Goal: Transaction & Acquisition: Purchase product/service

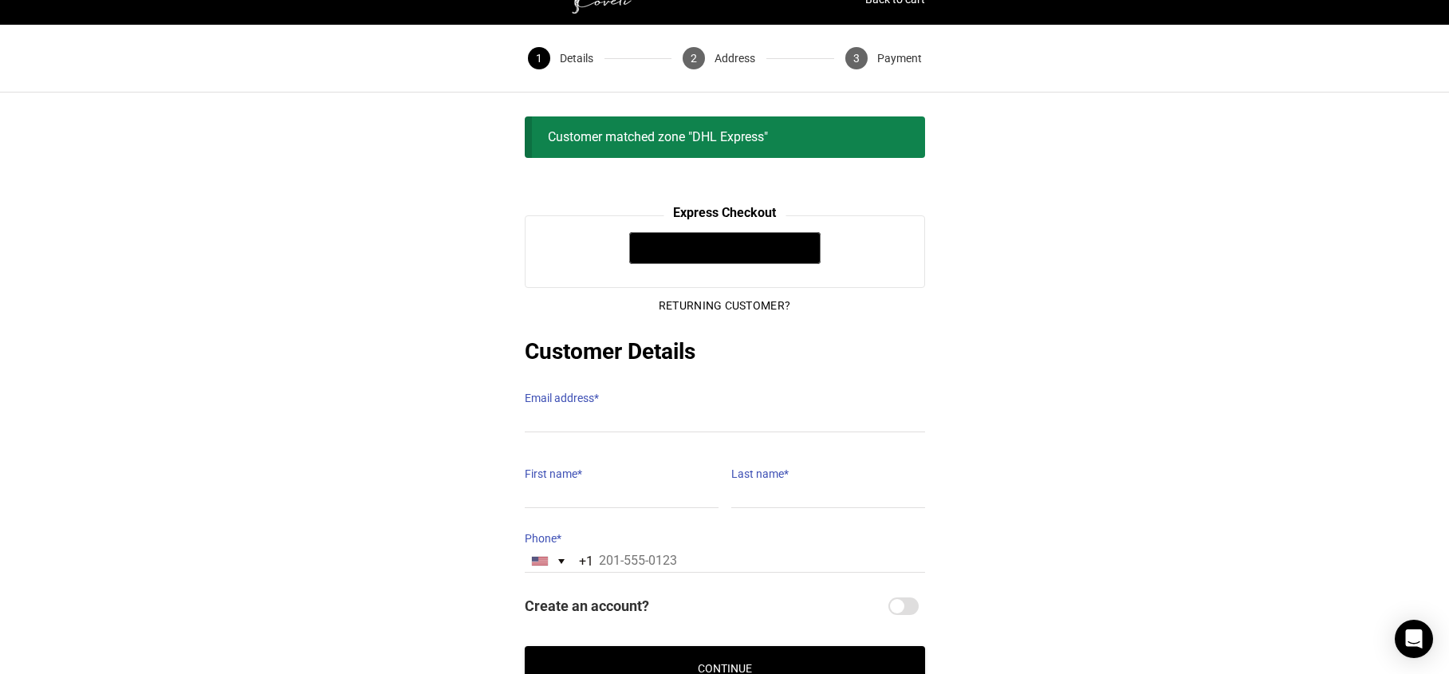
scroll to position [86, 0]
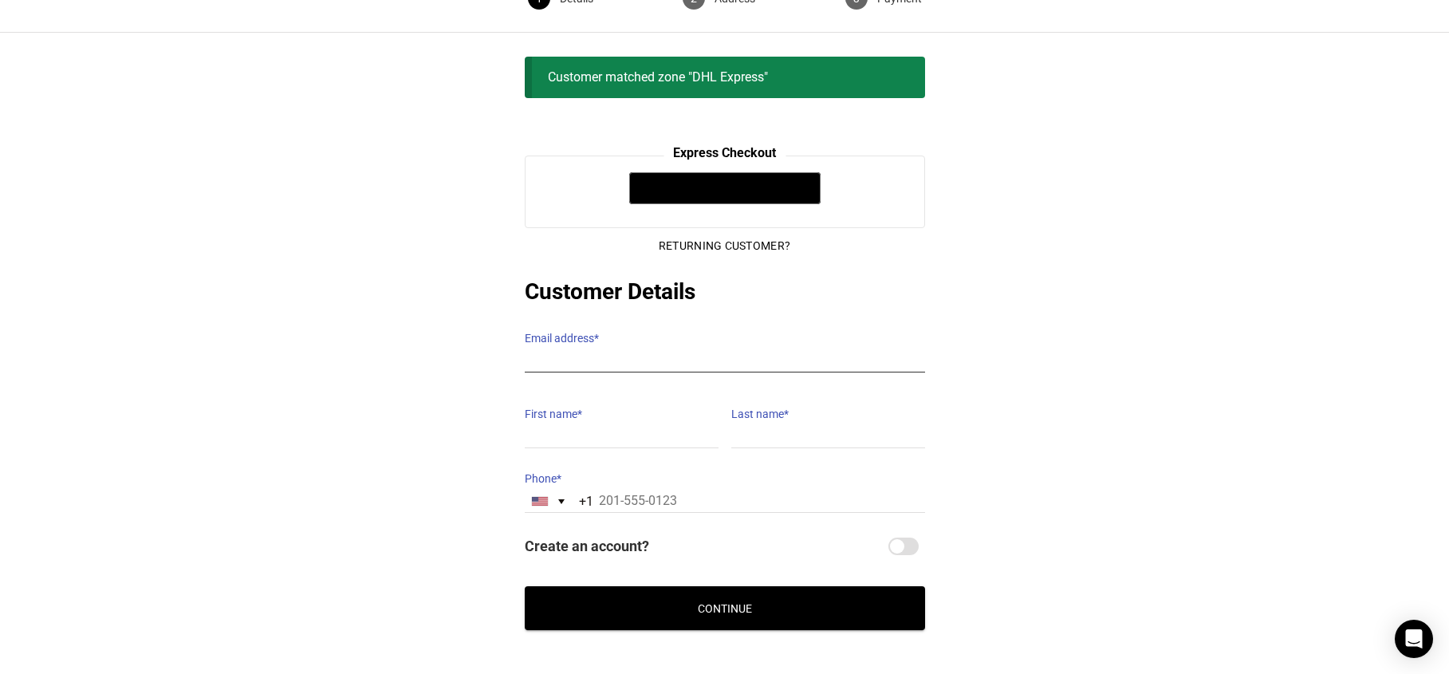
click at [690, 349] on input "Email address *" at bounding box center [725, 360] width 400 height 23
type input "hebaalfazari@gmail.com"
type input "heba"
type input "khamis"
click at [547, 497] on div "United States +1" at bounding box center [540, 501] width 16 height 9
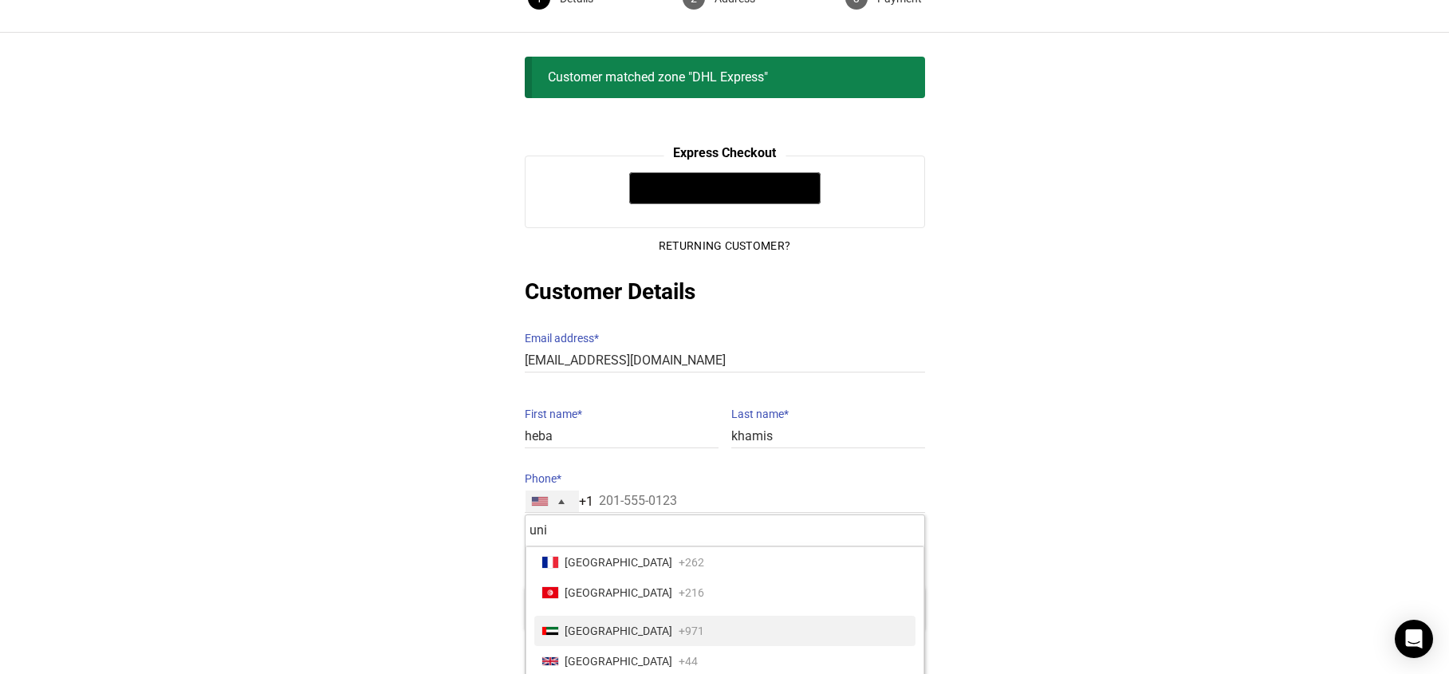
type input "uni"
click at [609, 619] on span "United Arab Emirates" at bounding box center [618, 630] width 108 height 22
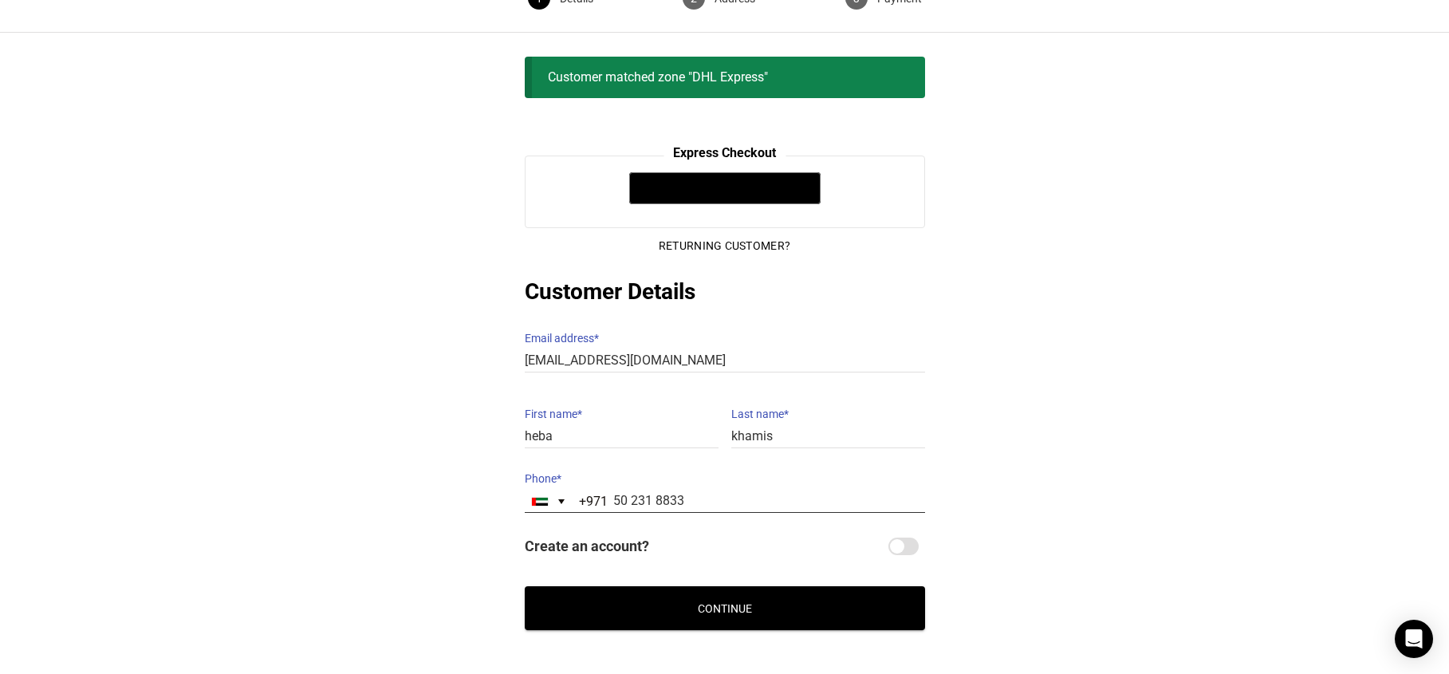
type input "50 231 8833"
click at [814, 596] on button "Continue" at bounding box center [725, 608] width 400 height 44
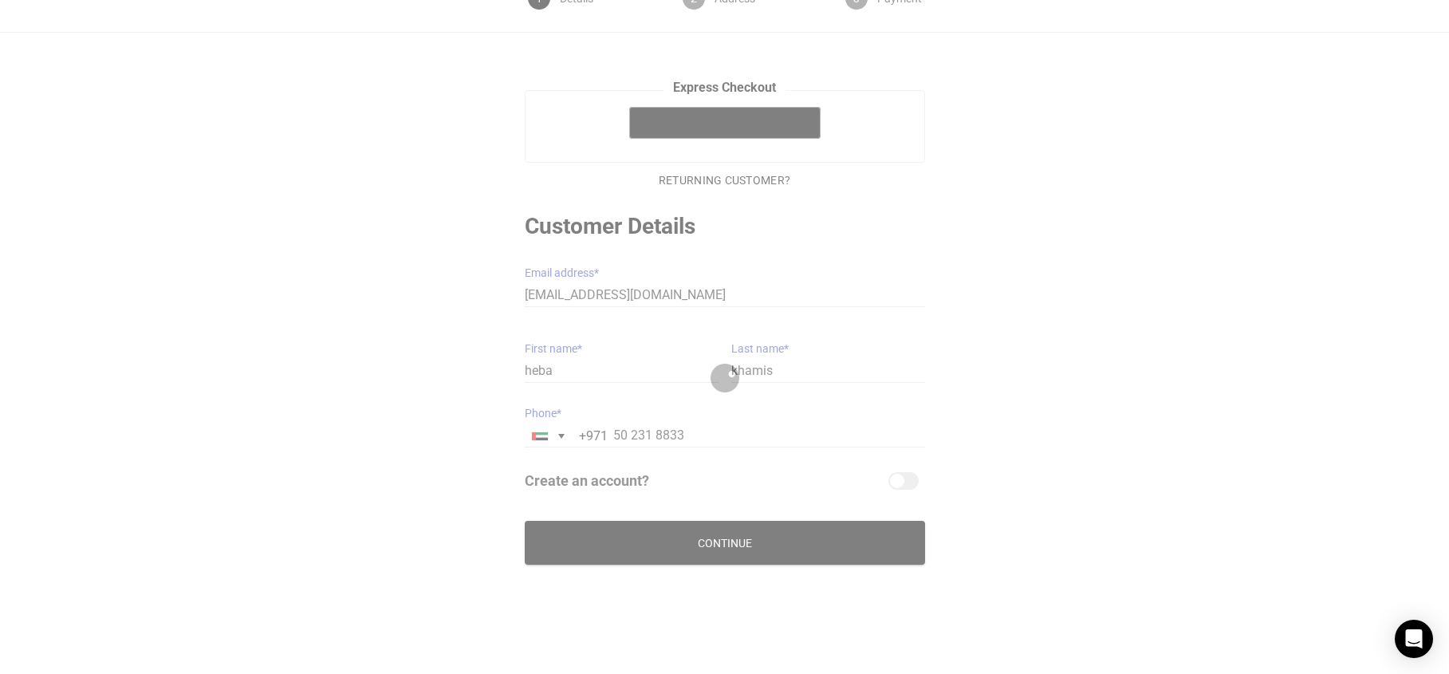
scroll to position [84, 0]
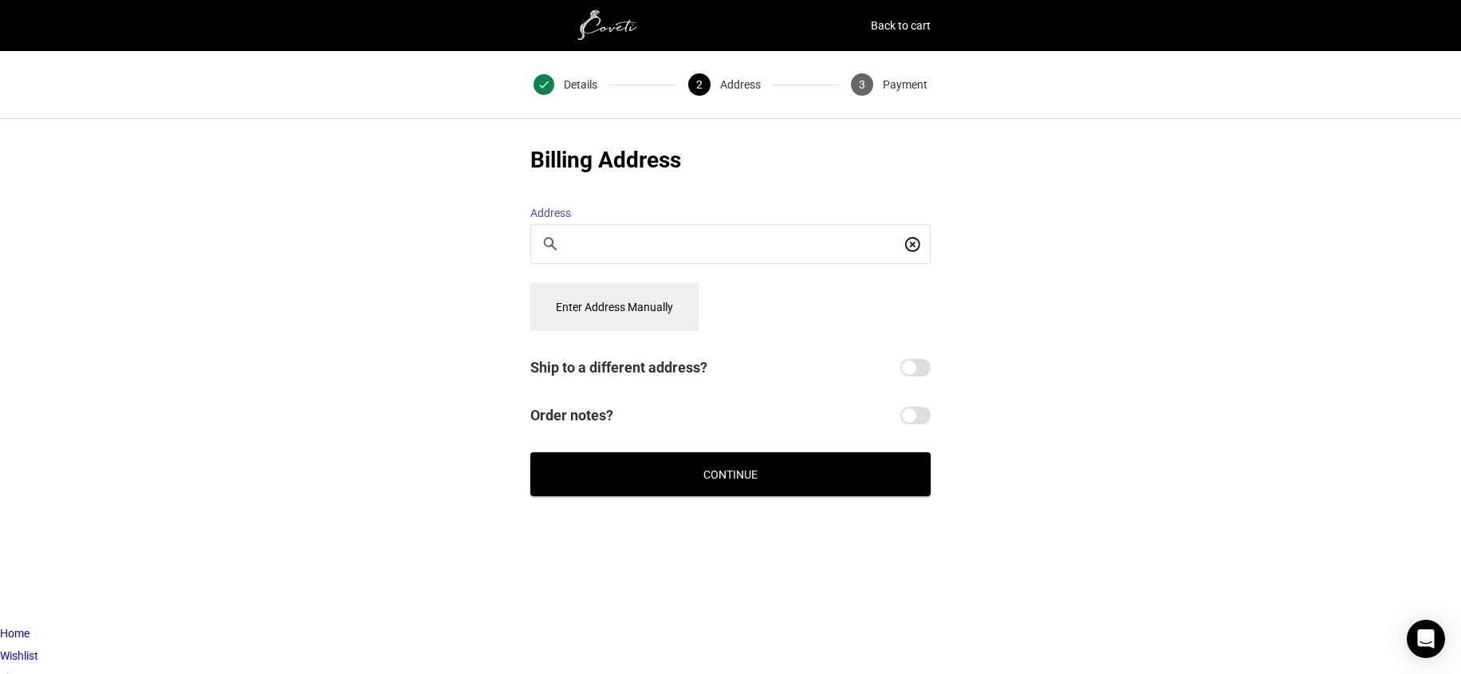
click at [623, 304] on button "Enter Address Manually" at bounding box center [614, 307] width 168 height 48
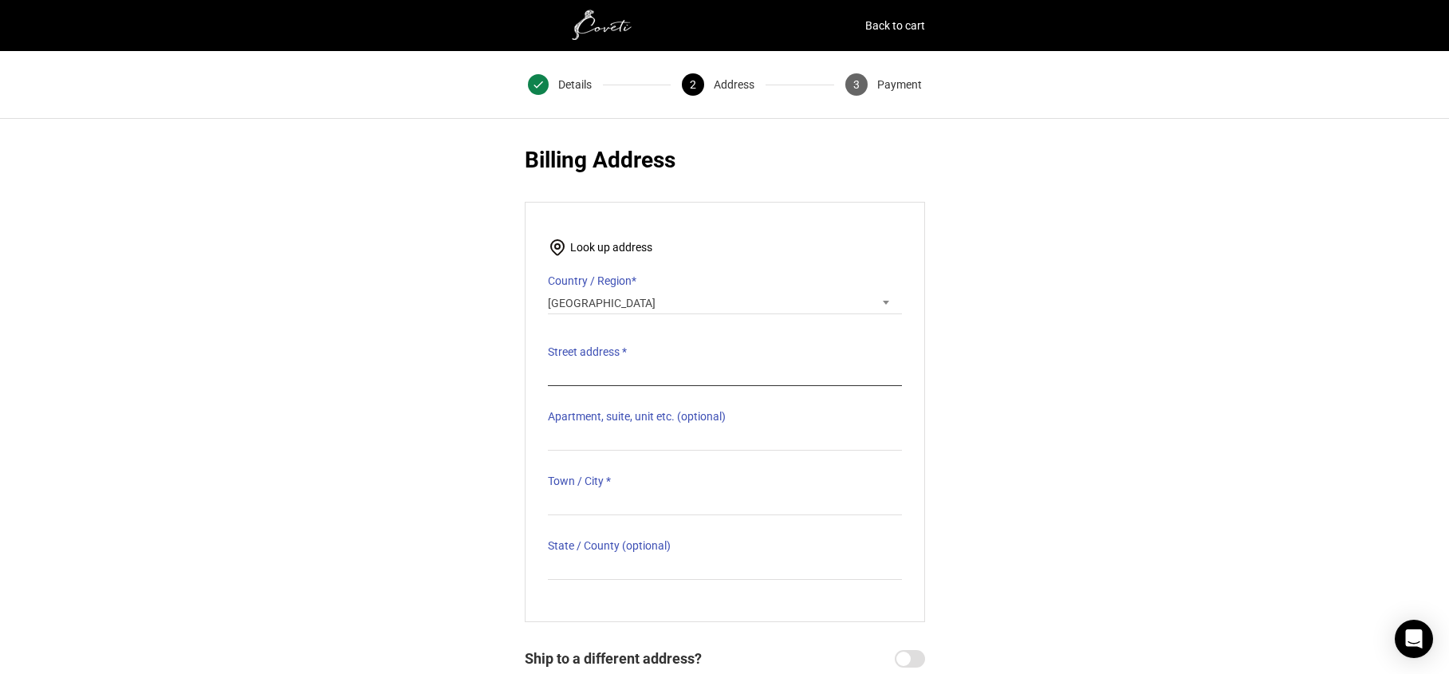
click at [625, 367] on input "Street address *" at bounding box center [725, 374] width 354 height 23
type input "191 al mal street"
type input "q"
type input "abu dhabi"
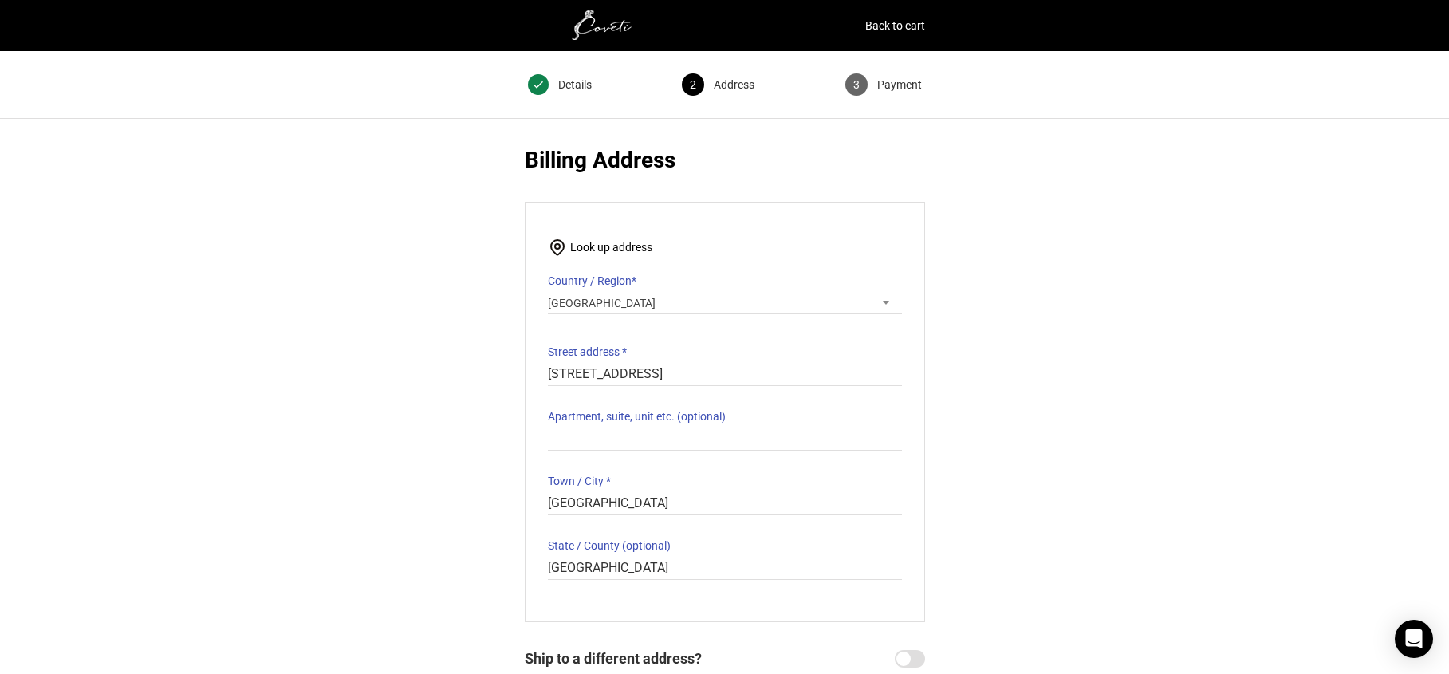
click at [1237, 327] on div "@import url(//fonts.googleapis.com/css?family=Google+Sans_old:500) •••••• Expre…" at bounding box center [724, 465] width 1449 height 643
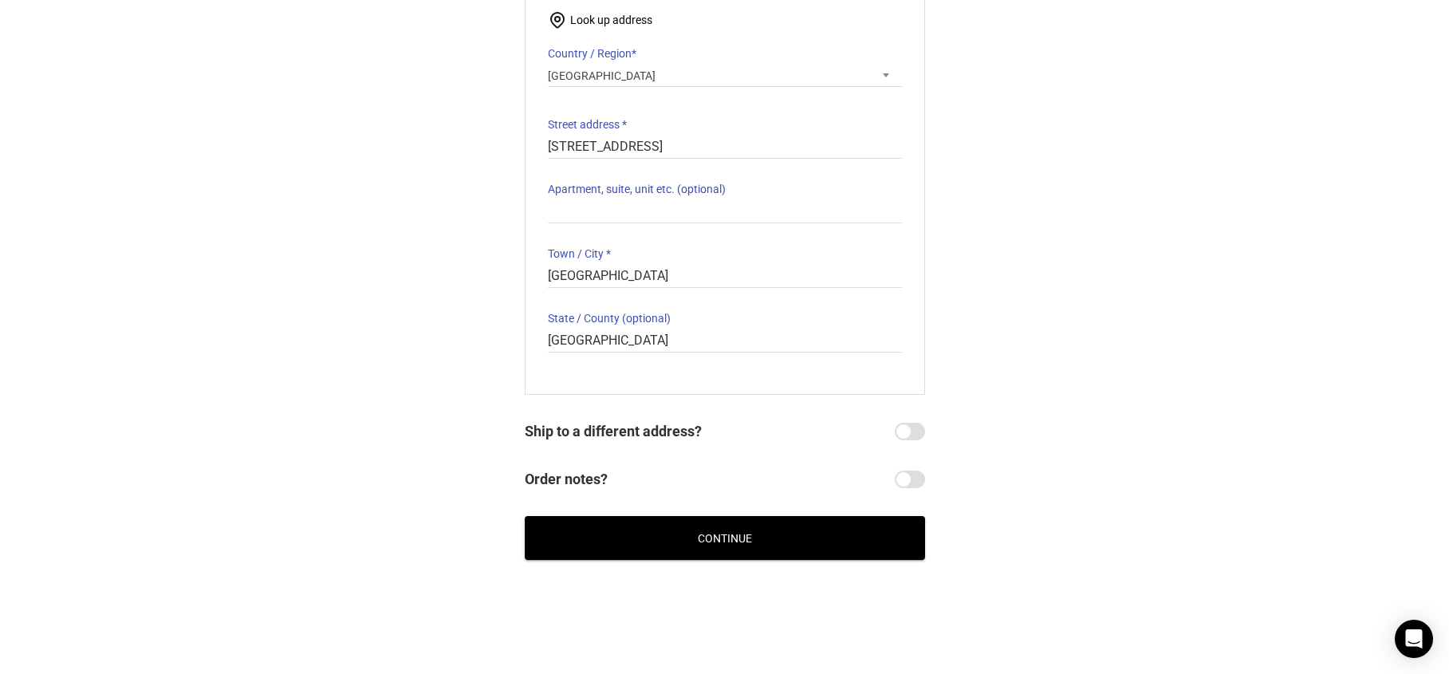
click at [864, 526] on button "Continue" at bounding box center [725, 538] width 400 height 44
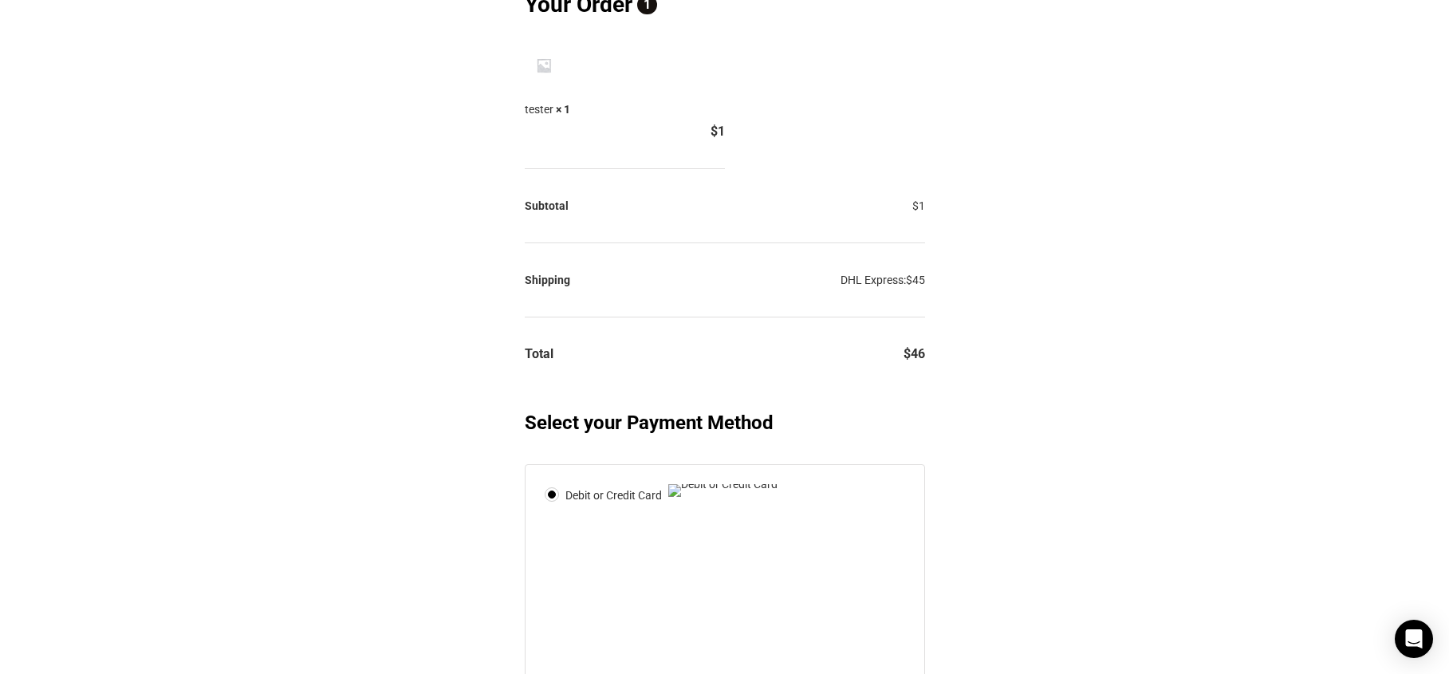
scroll to position [719, 0]
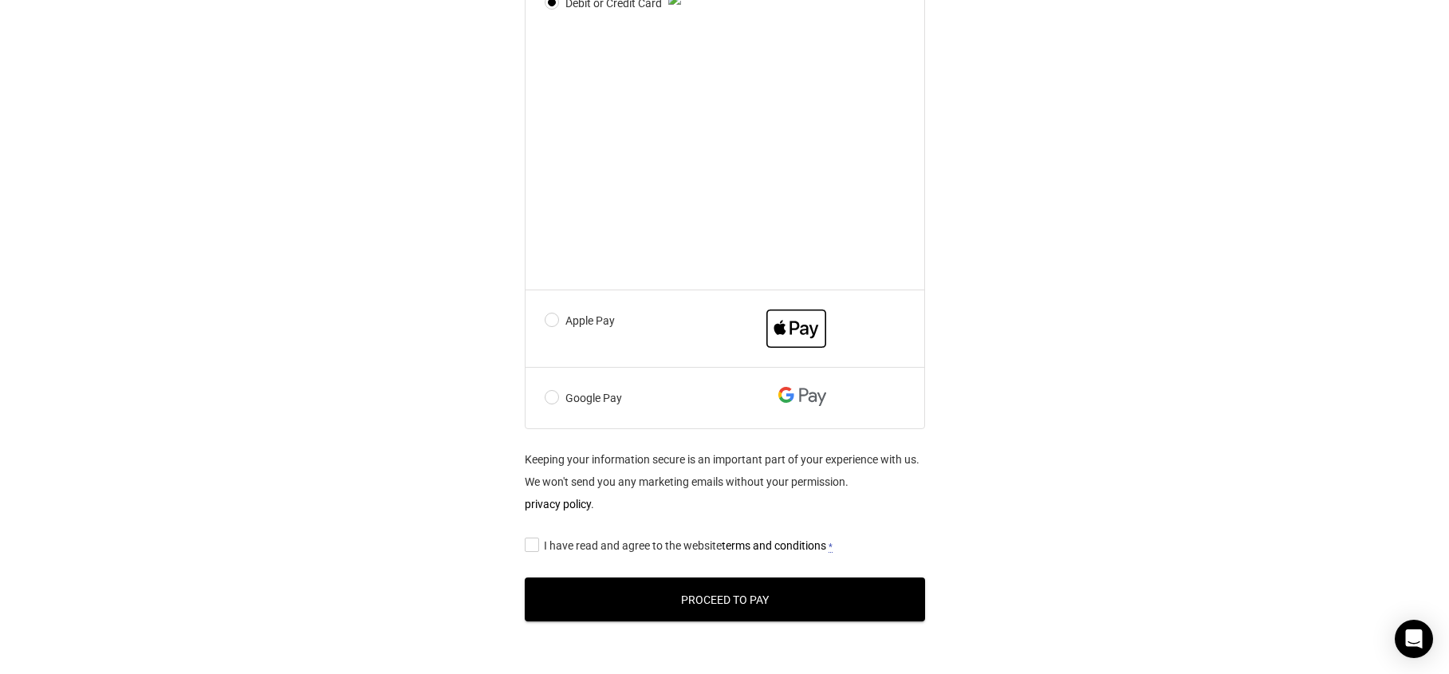
click at [576, 348] on label "Apple Pay" at bounding box center [689, 328] width 289 height 38
click at [0, 0] on input "Apple Pay" at bounding box center [0, 0] width 0 height 0
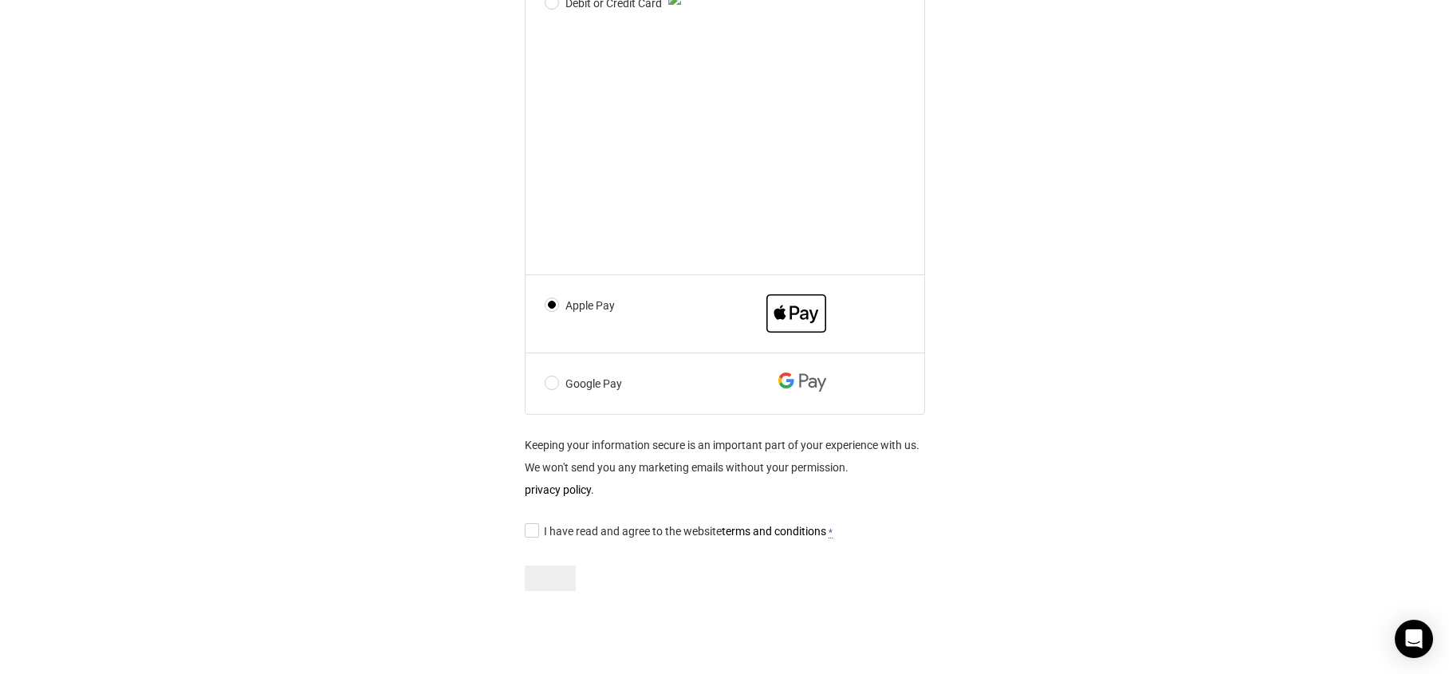
scroll to position [609, 0]
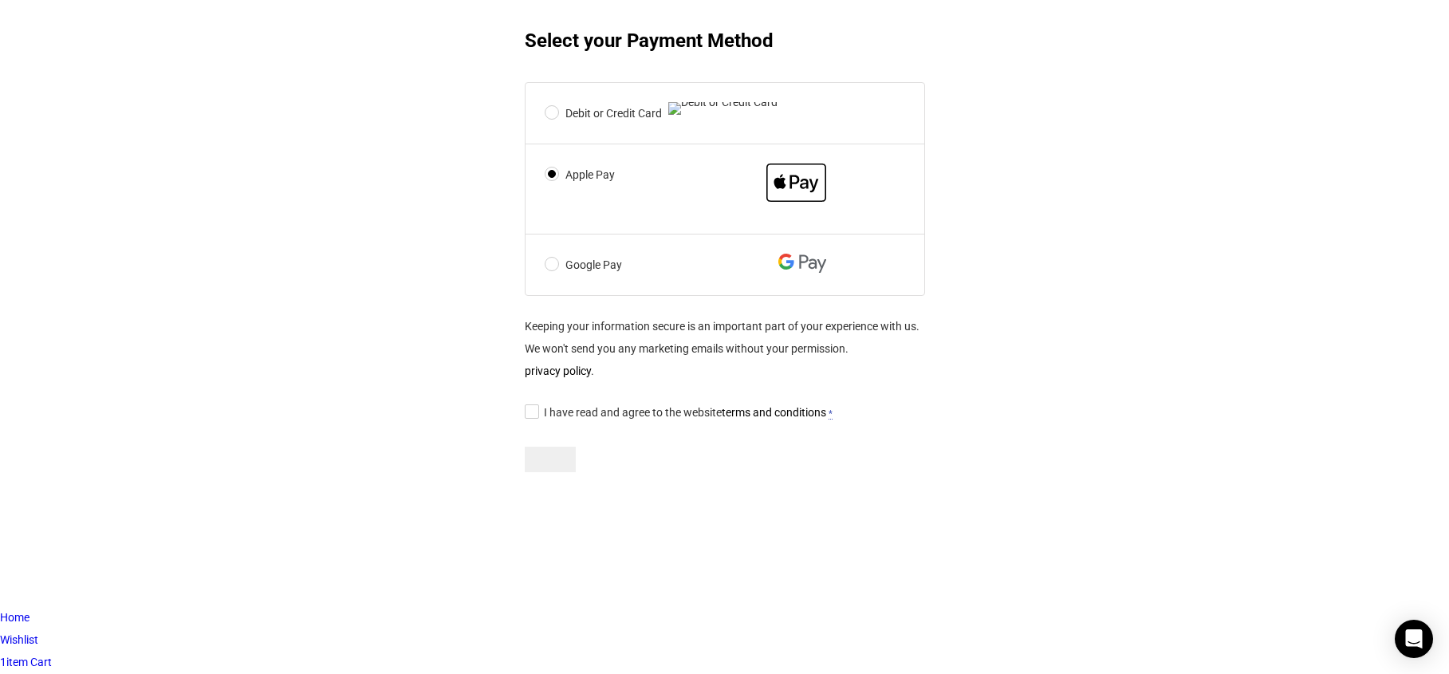
click at [576, 276] on label "Google Pay" at bounding box center [689, 265] width 289 height 22
click at [0, 0] on input "Google Pay" at bounding box center [0, 0] width 0 height 0
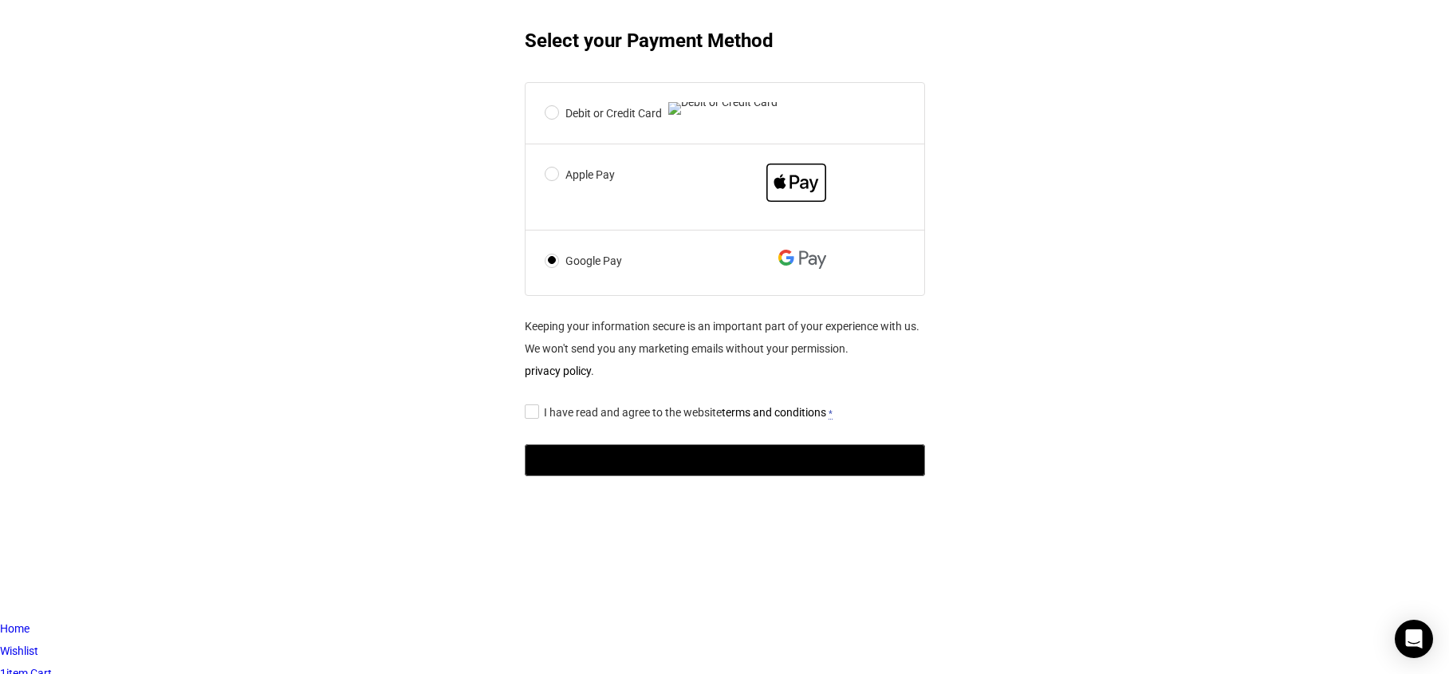
scroll to position [608, 0]
click at [559, 125] on label "Debit or Credit Card" at bounding box center [689, 114] width 289 height 22
click at [0, 0] on input "Debit or Credit Card" at bounding box center [0, 0] width 0 height 0
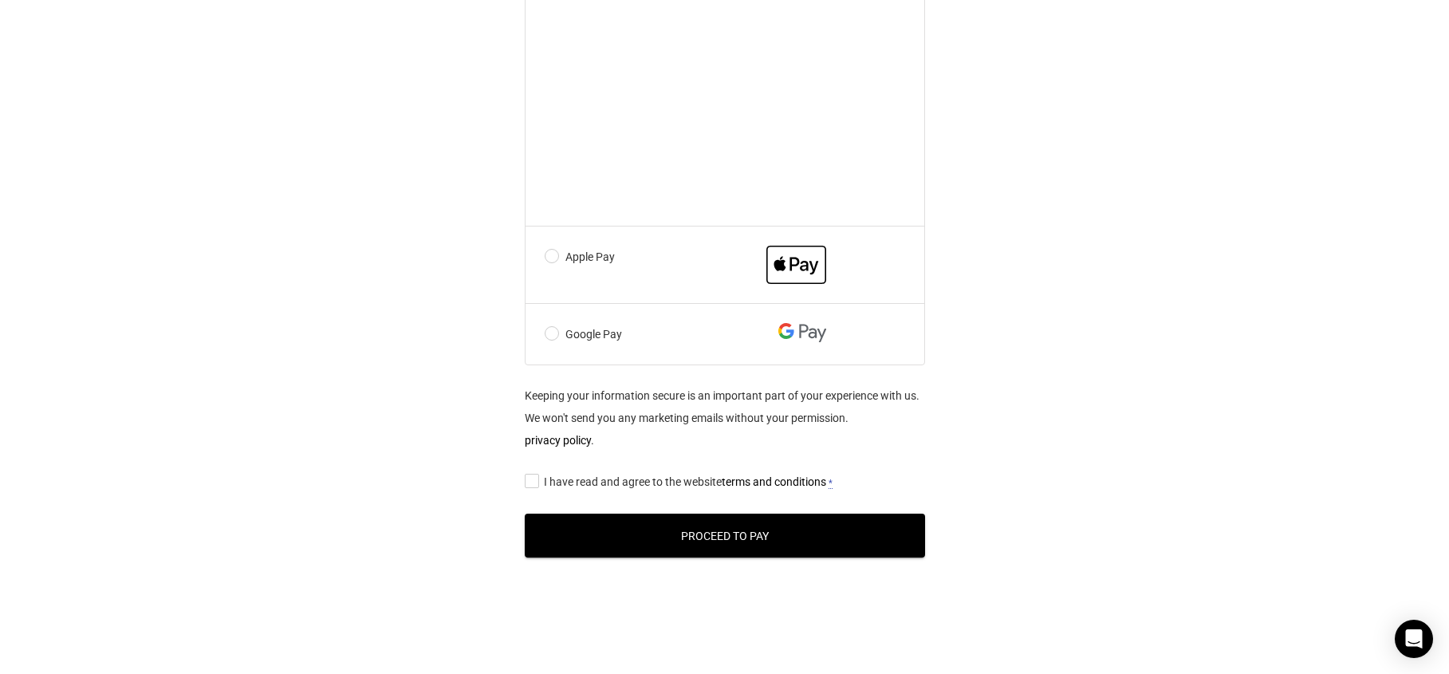
scroll to position [659, 0]
